Goal: Task Accomplishment & Management: Use online tool/utility

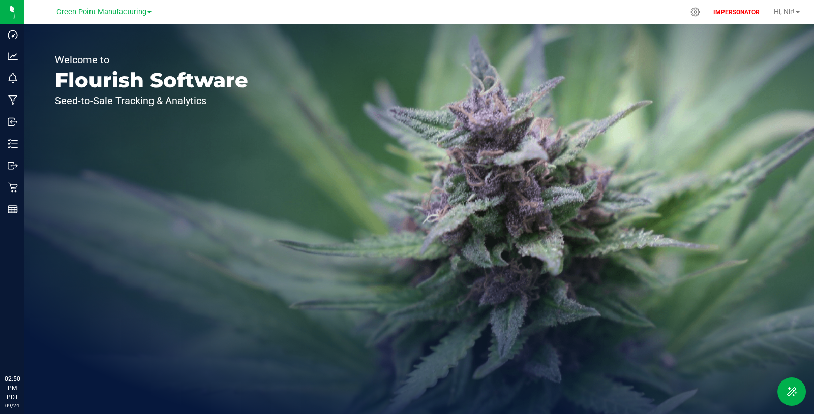
click at [693, 13] on div at bounding box center [695, 12] width 13 height 10
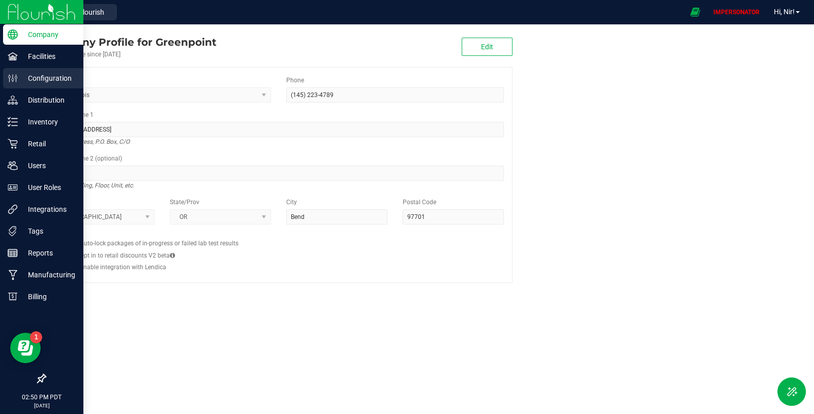
click at [53, 74] on p "Configuration" at bounding box center [48, 78] width 61 height 12
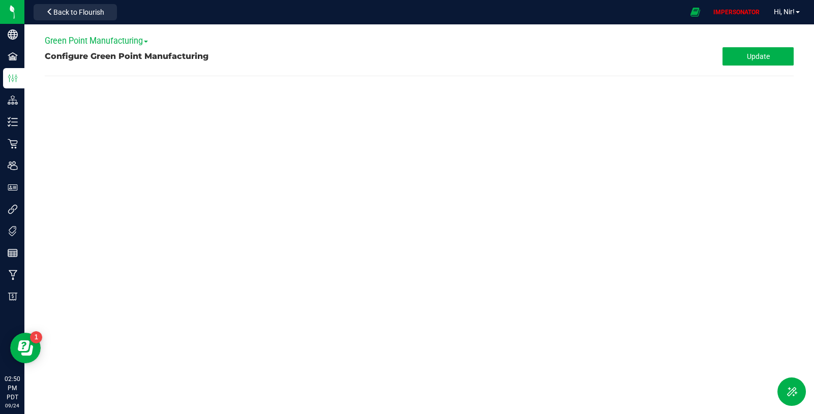
click at [134, 42] on span "Green Point Manufacturing" at bounding box center [96, 41] width 103 height 10
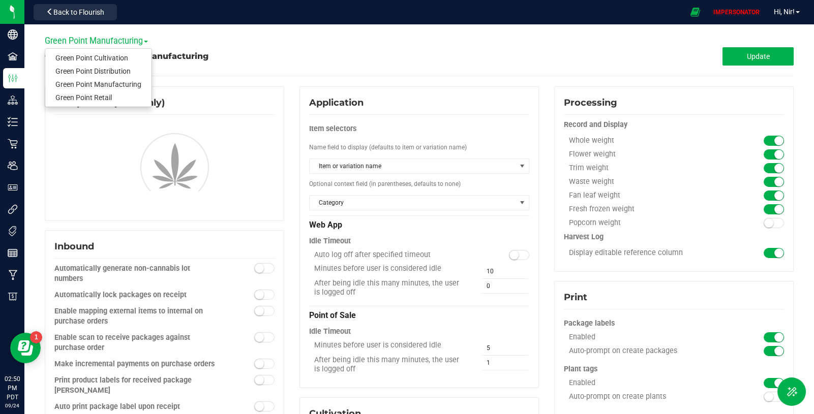
click at [138, 42] on span "Green Point Manufacturing" at bounding box center [96, 41] width 103 height 10
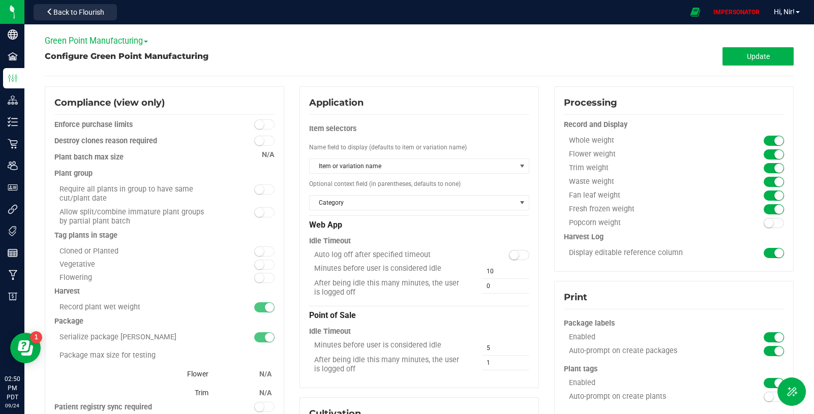
click at [136, 44] on span "Green Point Manufacturing" at bounding box center [96, 41] width 103 height 10
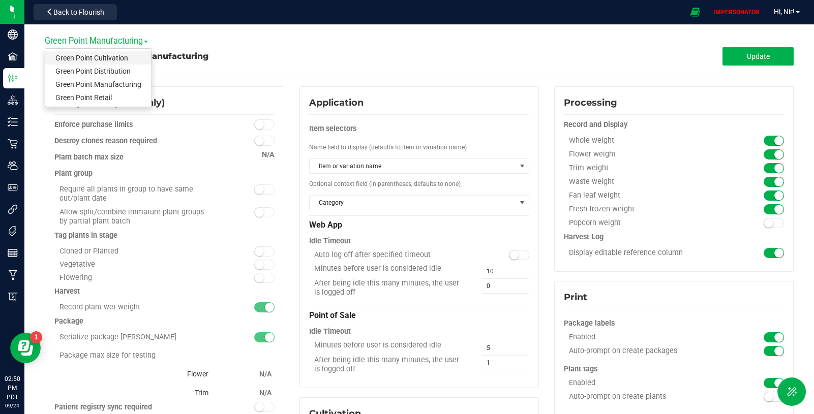
click at [130, 58] on link "Green Point Cultivation" at bounding box center [98, 57] width 106 height 13
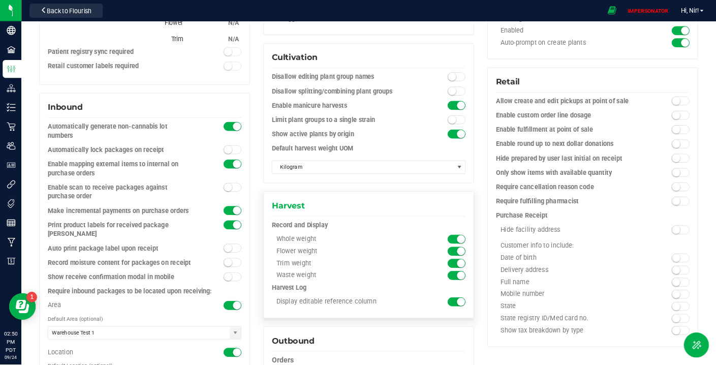
scroll to position [302, 0]
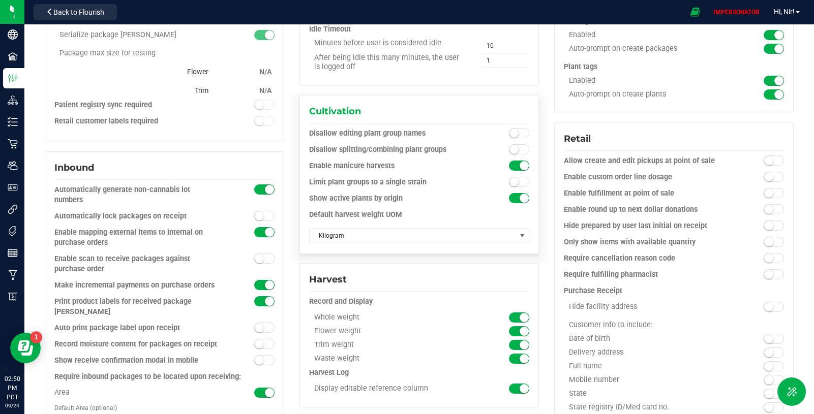
drag, startPoint x: 396, startPoint y: 166, endPoint x: 300, endPoint y: 163, distance: 96.1
click at [300, 163] on div "Cultivation Disallow editing plant group names Disallow splitting/combining pla…" at bounding box center [418, 174] width 239 height 159
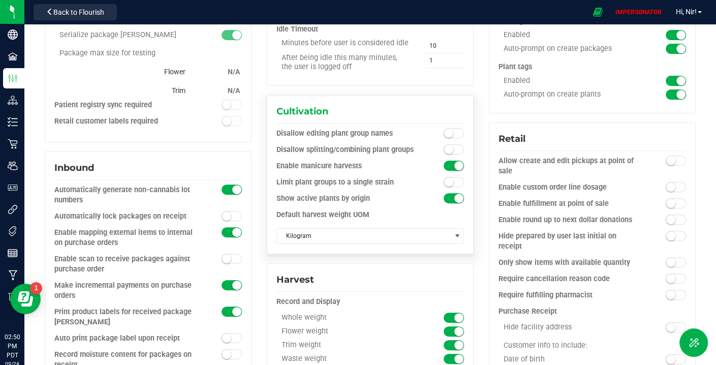
click at [365, 165] on div "Enable manicure harvests" at bounding box center [346, 166] width 141 height 10
drag, startPoint x: 365, startPoint y: 165, endPoint x: 281, endPoint y: 164, distance: 84.9
click at [281, 164] on div "Enable manicure harvests" at bounding box center [346, 166] width 141 height 10
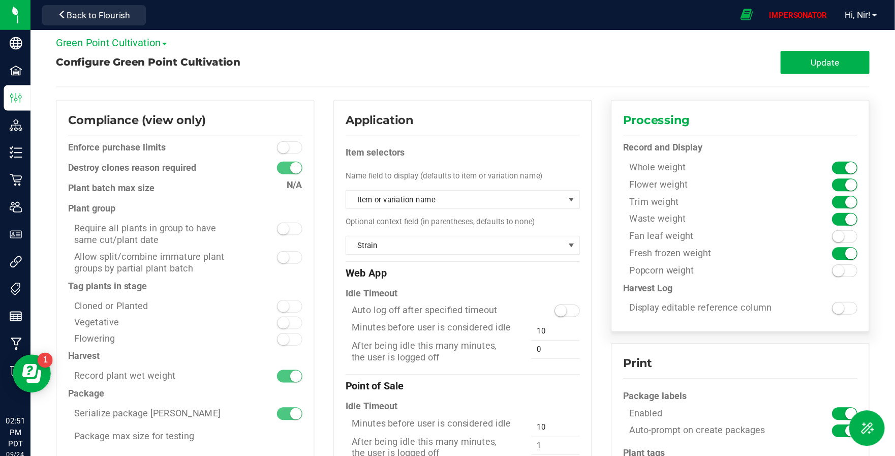
scroll to position [0, 0]
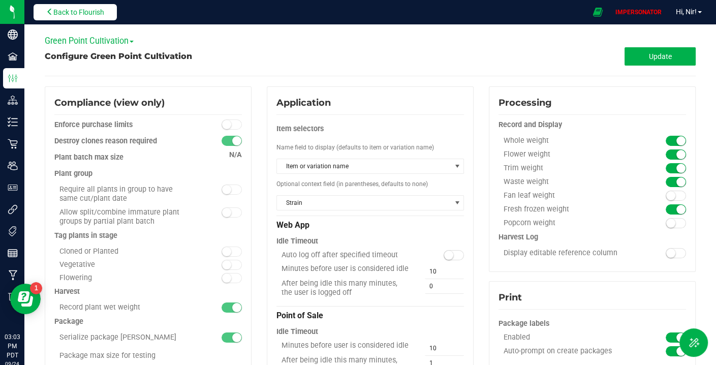
click at [77, 15] on span "Back to Flourish" at bounding box center [78, 12] width 51 height 8
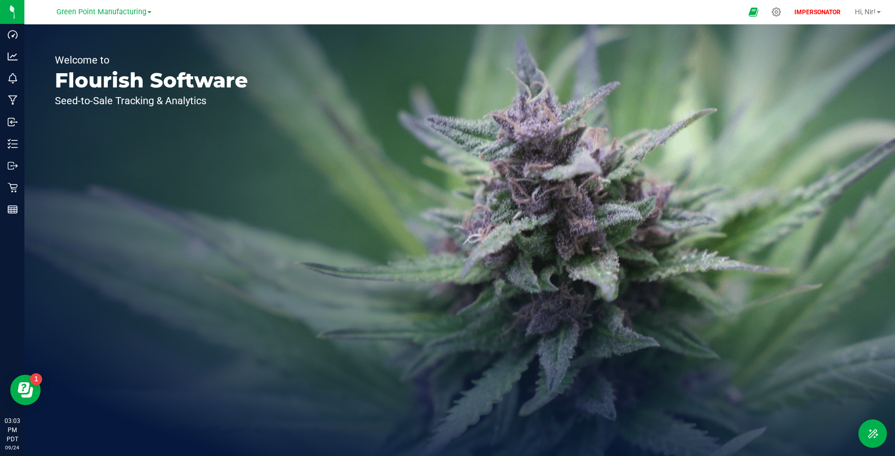
click at [147, 12] on span at bounding box center [149, 12] width 4 height 2
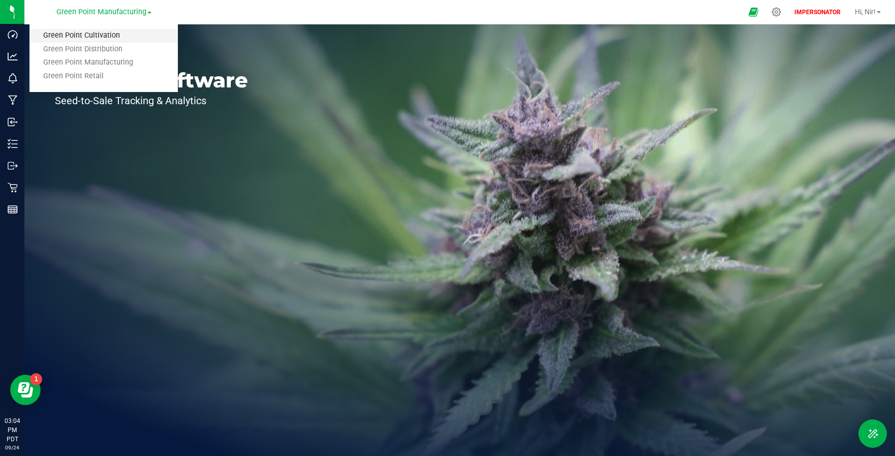
click at [126, 32] on link "Green Point Cultivation" at bounding box center [103, 36] width 148 height 14
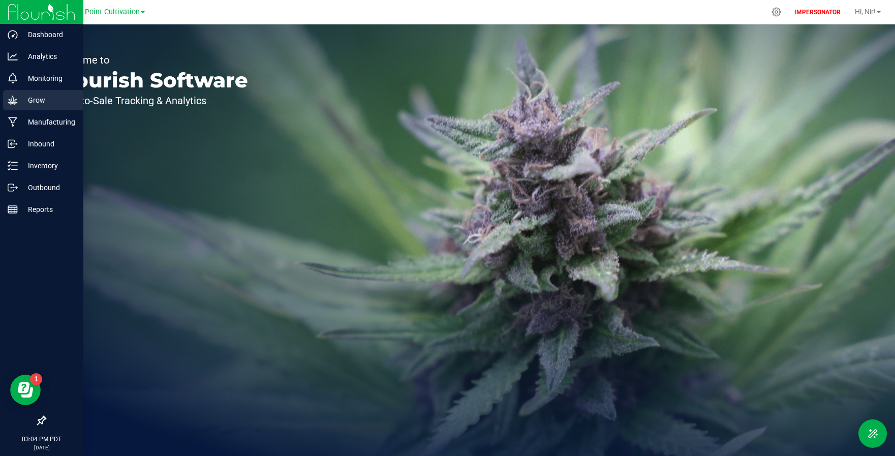
click at [16, 98] on icon at bounding box center [13, 100] width 10 height 10
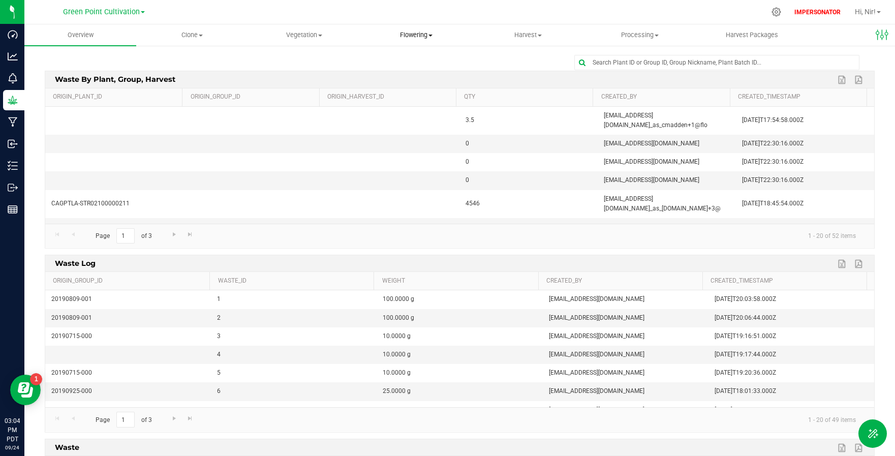
click at [425, 36] on span "Flowering" at bounding box center [416, 34] width 111 height 9
click at [434, 77] on span "Flowering groups" at bounding box center [402, 73] width 84 height 9
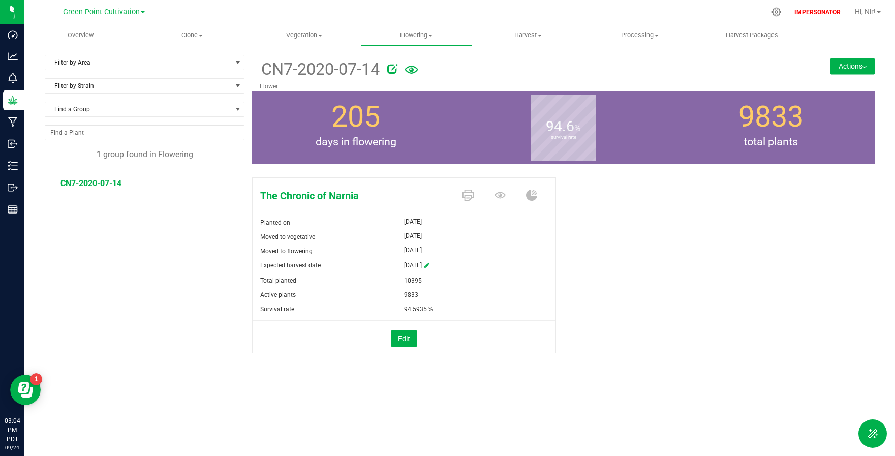
click at [813, 65] on button "Actions" at bounding box center [852, 66] width 44 height 16
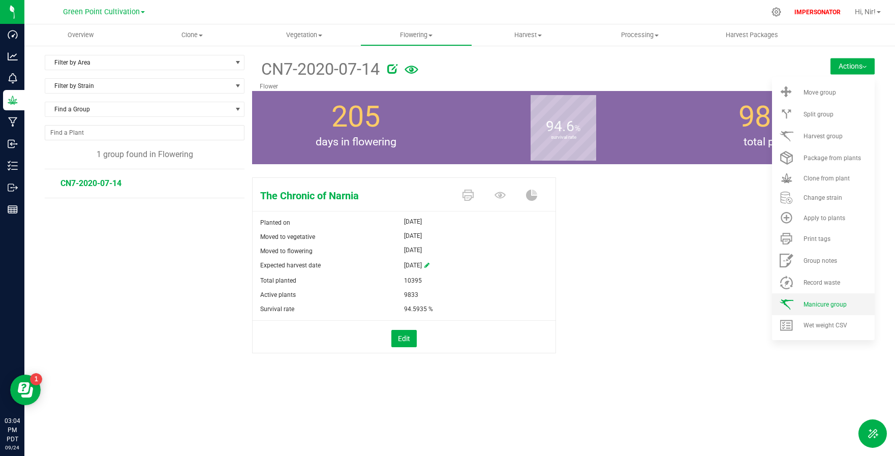
click at [813, 301] on span "Manicure group" at bounding box center [825, 304] width 43 height 7
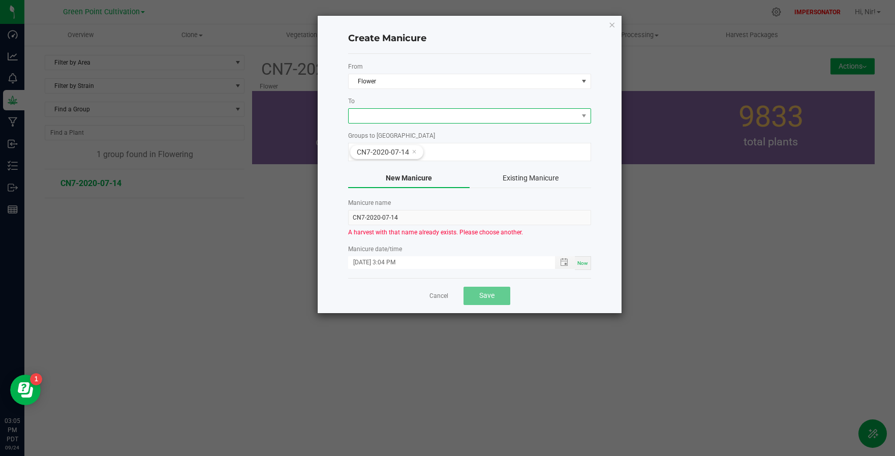
click at [578, 118] on span at bounding box center [584, 116] width 13 height 14
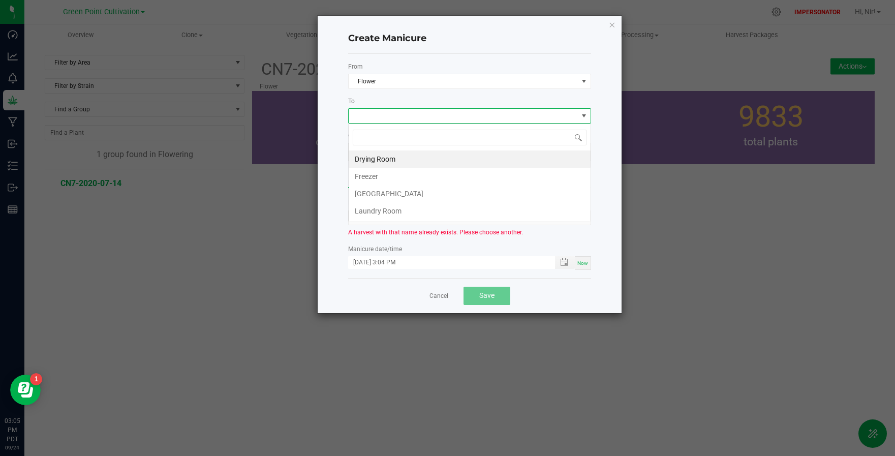
scroll to position [15, 243]
drag, startPoint x: 431, startPoint y: 160, endPoint x: 434, endPoint y: 168, distance: 8.0
click at [431, 160] on li "Drying Room" at bounding box center [470, 158] width 242 height 17
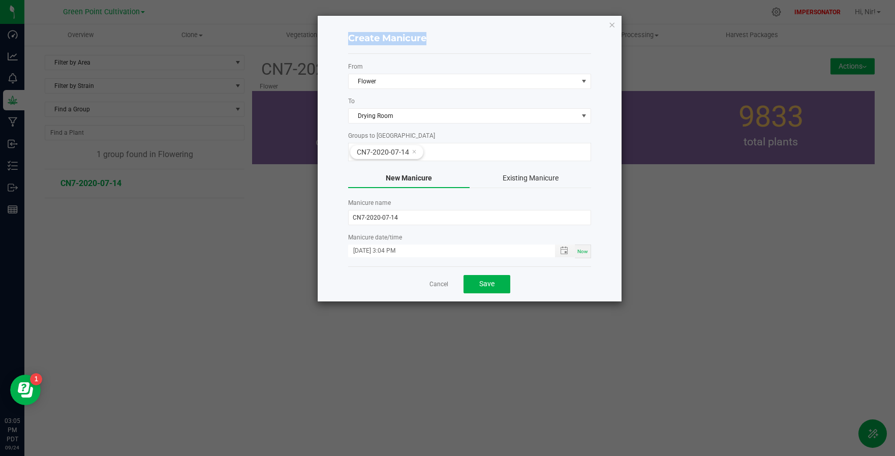
drag, startPoint x: 430, startPoint y: 41, endPoint x: 346, endPoint y: 31, distance: 85.4
click at [346, 31] on div "Create Manicure From Flower To Drying Room Groups to Manicure CN7-2020-07-14 Ne…" at bounding box center [470, 159] width 304 height 286
copy h4 "Create Manicure"
click at [478, 285] on button "Save" at bounding box center [487, 284] width 47 height 18
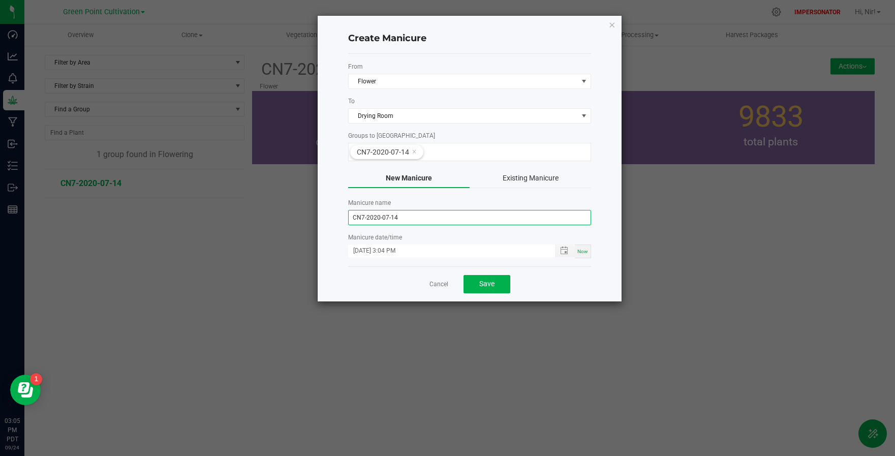
click at [419, 217] on input "CN7-2020-07-14" at bounding box center [469, 217] width 243 height 15
type input "CN7-2020-07-14 - 2"
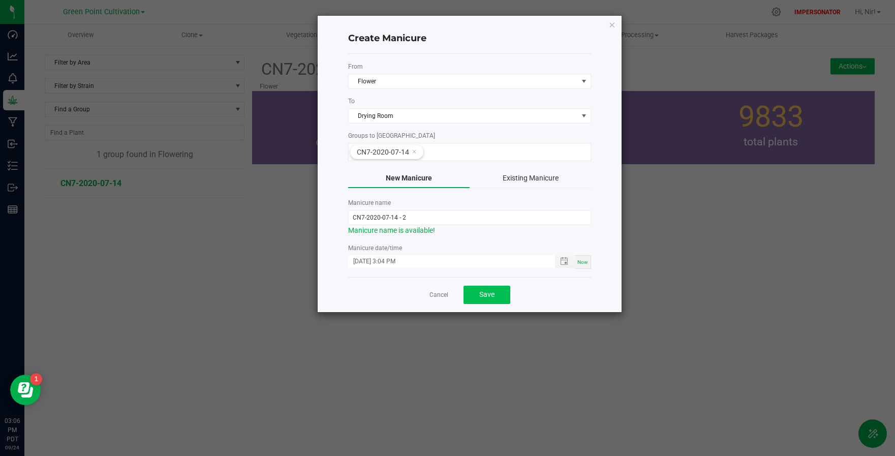
click at [486, 287] on button "Save" at bounding box center [487, 295] width 47 height 18
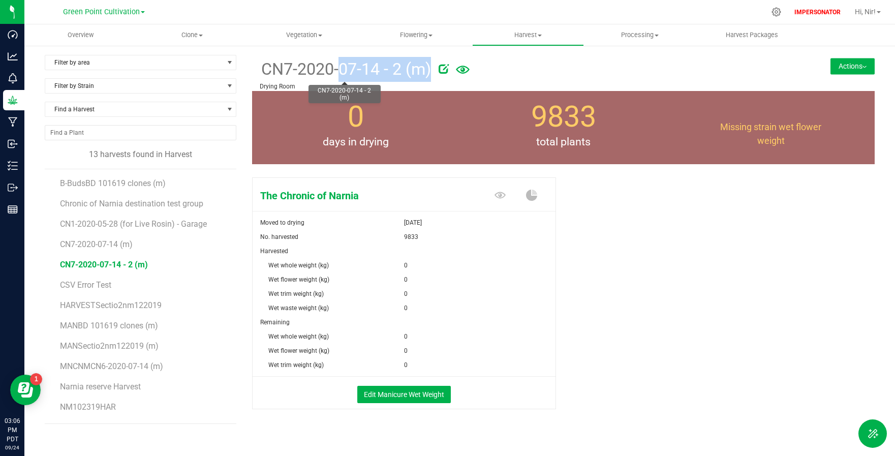
drag, startPoint x: 434, startPoint y: 71, endPoint x: 262, endPoint y: 63, distance: 172.5
click at [262, 63] on div "CN7-2020-07-14 - 2 (m)" at bounding box center [512, 68] width 504 height 27
copy div "CN7-2020-07-14 - 2 (m)"
click at [510, 414] on div "The Chronic of Narnia Moved to drying Sep 24, 2025 No. harvested 9833 Harvested…" at bounding box center [563, 304] width 623 height 262
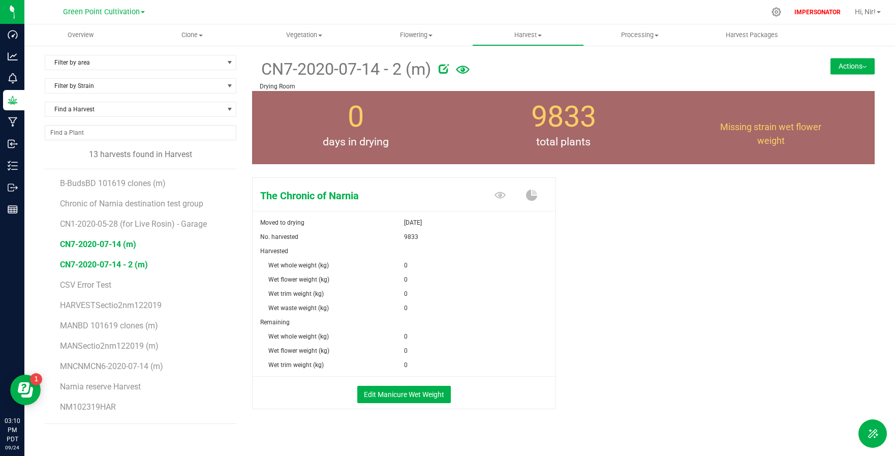
click at [120, 242] on span "CN7-2020-07-14 (m)" at bounding box center [98, 244] width 76 height 10
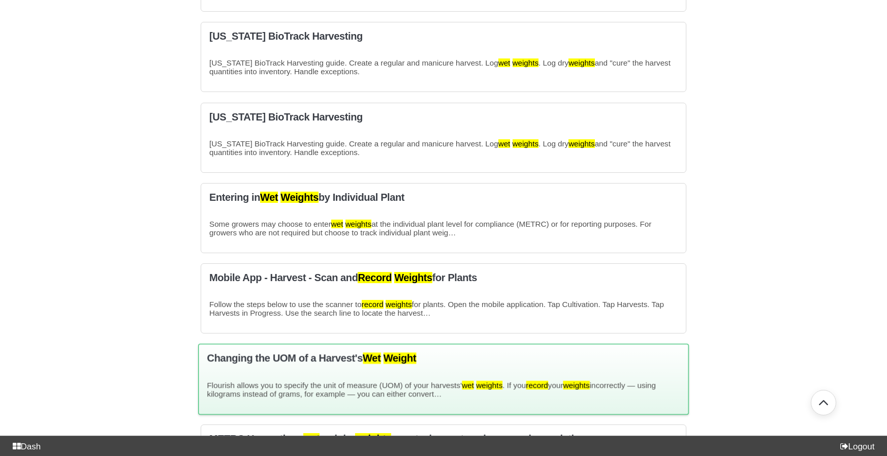
scroll to position [120, 0]
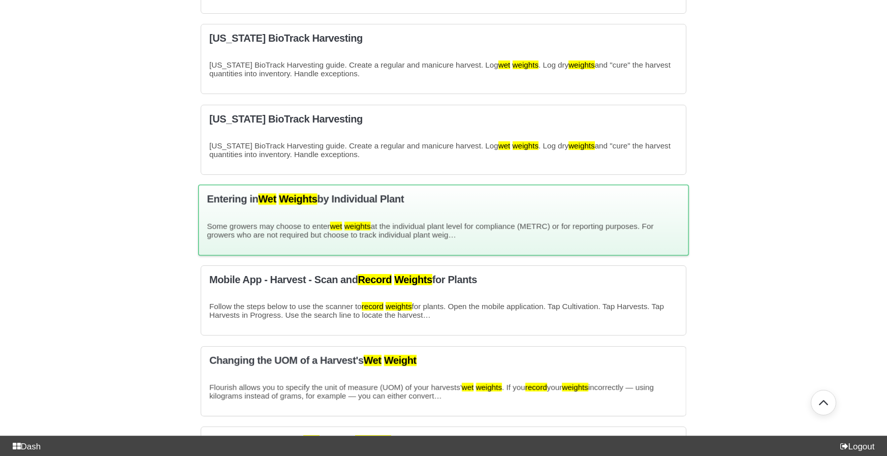
click at [388, 219] on div "Entering in Wet Weights by Individual Plant Some growers may choose to enter we…" at bounding box center [443, 219] width 490 height 71
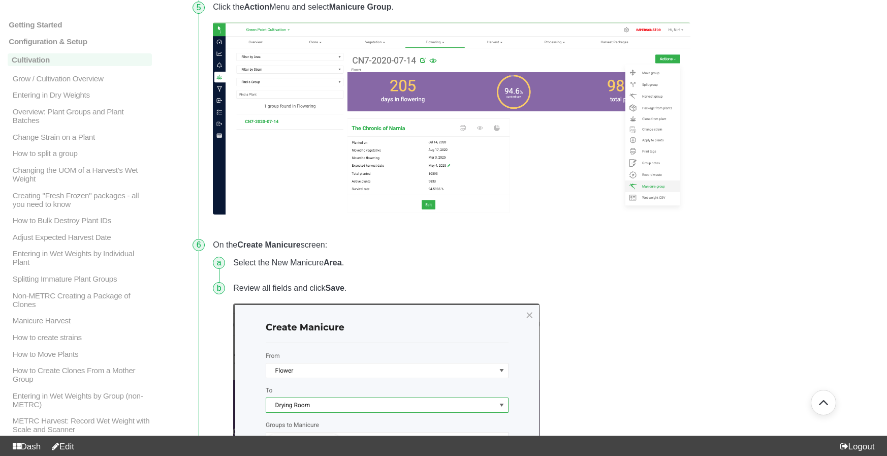
scroll to position [1148, 0]
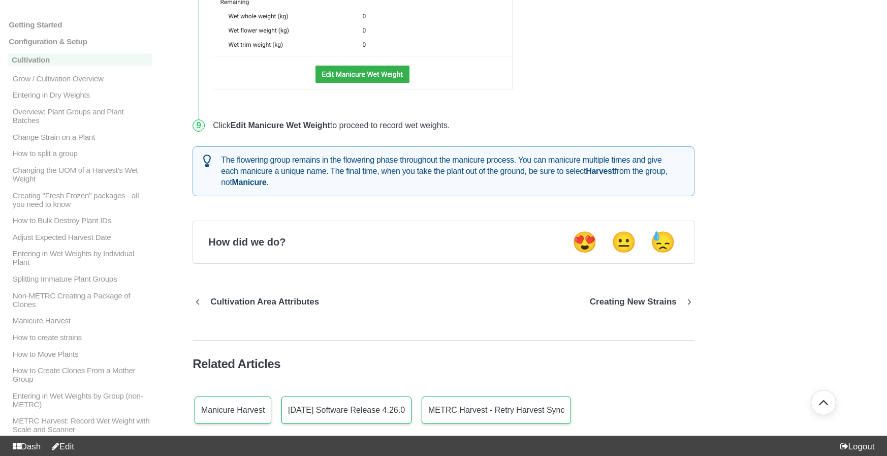
scroll to position [2335, 0]
